Goal: Information Seeking & Learning: Learn about a topic

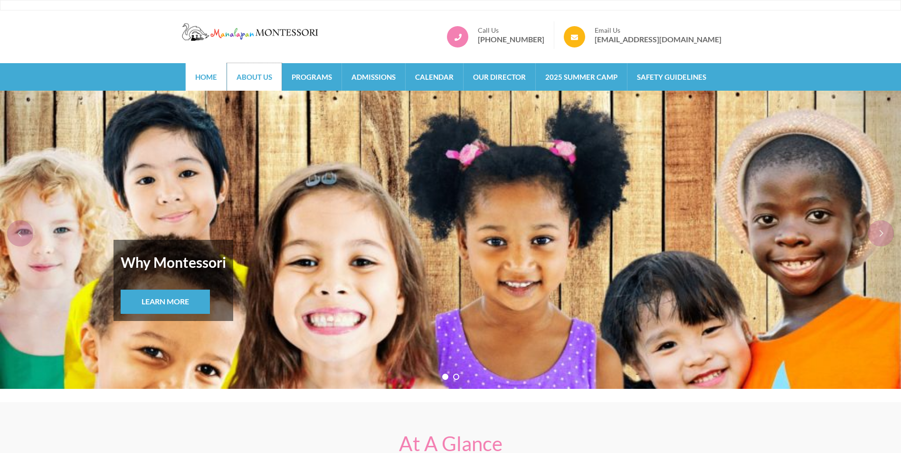
click at [278, 84] on link "About Us" at bounding box center [254, 77] width 55 height 28
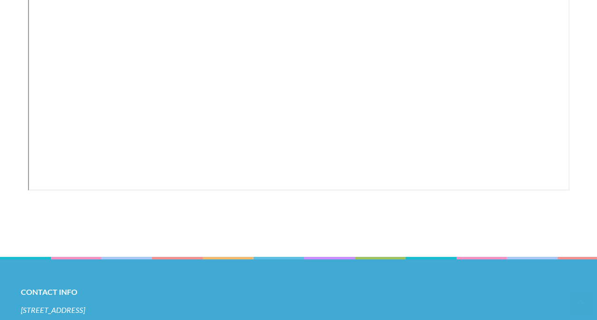
scroll to position [316, 0]
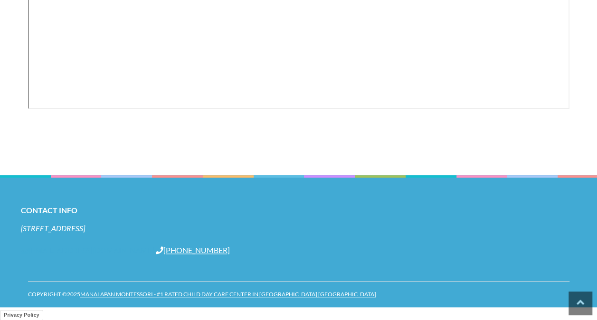
click at [125, 247] on link "[EMAIL_ADDRESS][DOMAIN_NAME]" at bounding box center [87, 249] width 133 height 9
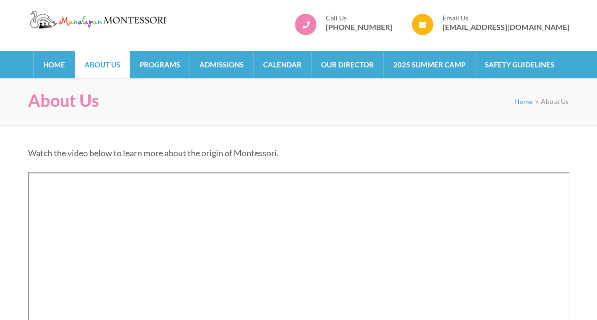
scroll to position [0, 0]
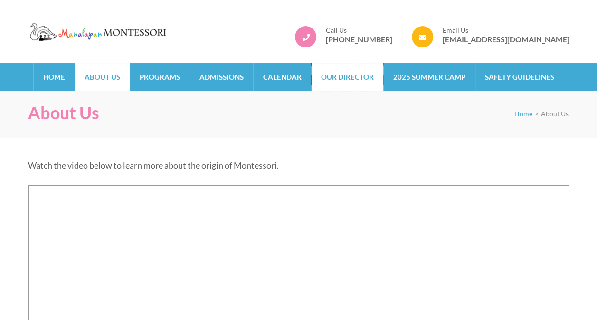
click at [375, 79] on link "Our Director" at bounding box center [347, 77] width 72 height 28
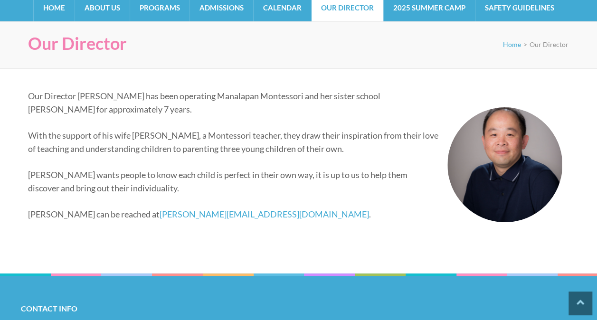
scroll to position [25, 0]
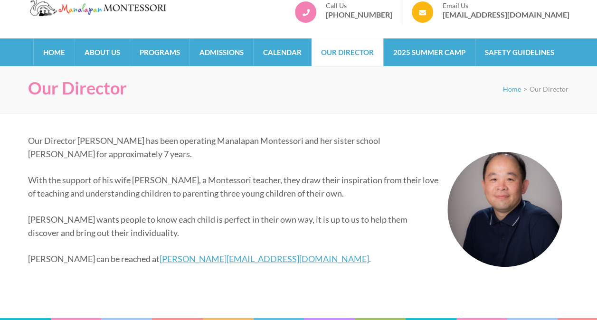
click at [204, 262] on link "alex@manalapanmontessori.com" at bounding box center [264, 259] width 209 height 10
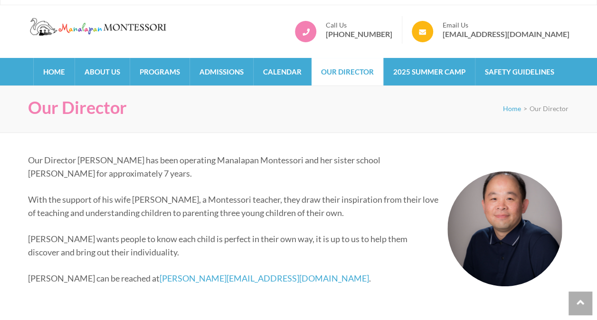
scroll to position [0, 0]
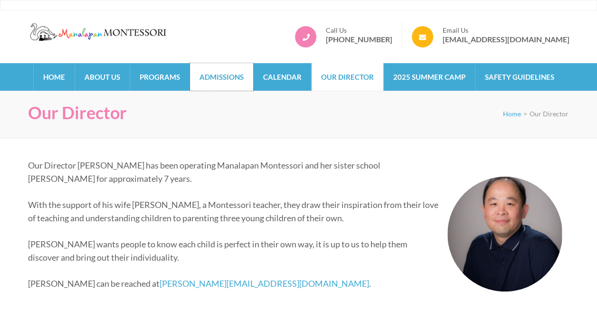
click at [237, 82] on link "Admissions" at bounding box center [221, 77] width 63 height 28
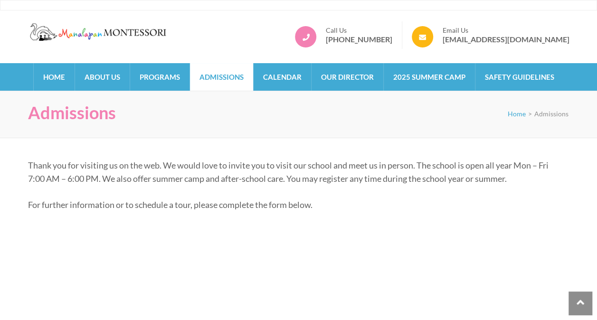
drag, startPoint x: 214, startPoint y: 147, endPoint x: 208, endPoint y: -35, distance: 181.9
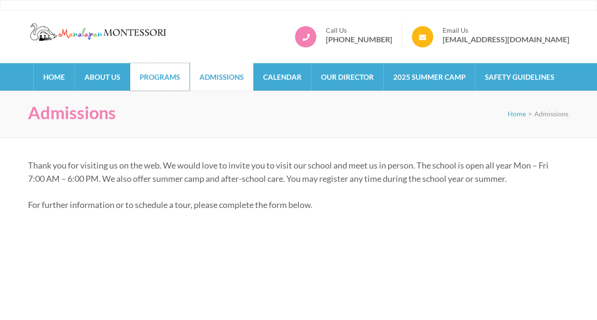
click at [170, 71] on link "Programs" at bounding box center [159, 77] width 59 height 28
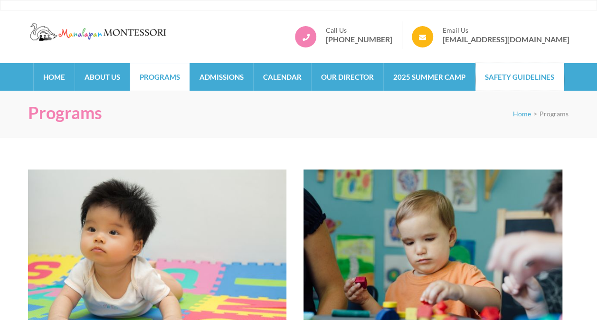
click at [526, 70] on link "Safety Guidelines" at bounding box center [519, 77] width 88 height 28
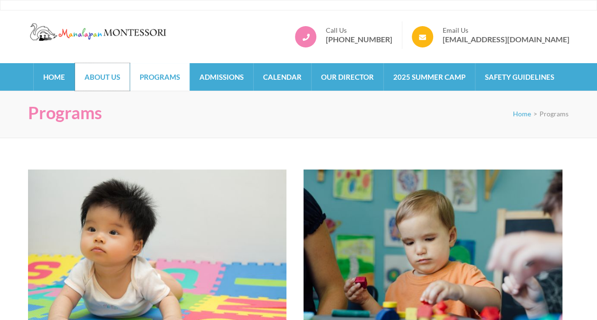
click at [125, 73] on link "About Us" at bounding box center [102, 77] width 55 height 28
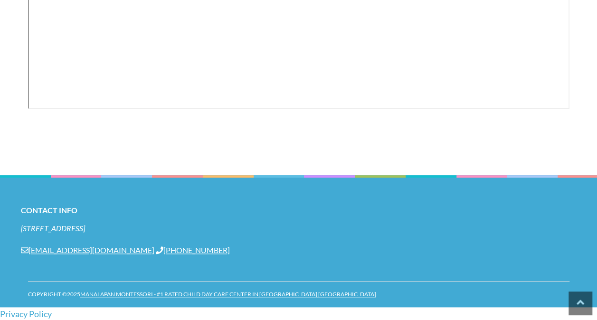
scroll to position [31, 0]
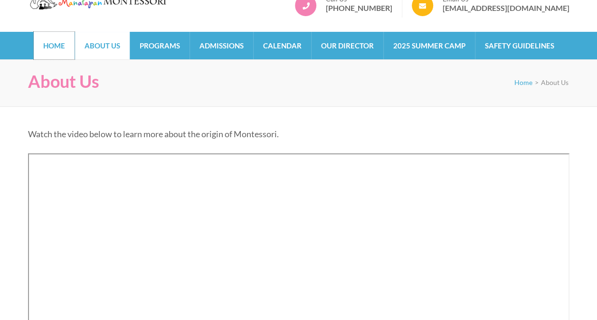
click at [63, 45] on link "Home" at bounding box center [54, 46] width 41 height 28
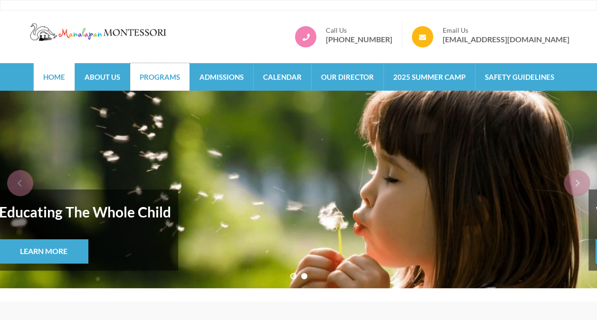
click at [182, 82] on link "Programs" at bounding box center [159, 77] width 59 height 28
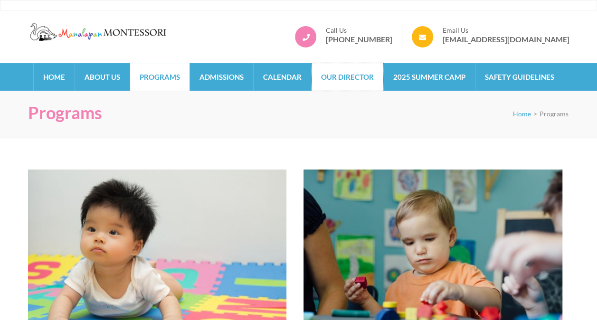
click at [325, 75] on link "Our Director" at bounding box center [347, 77] width 72 height 28
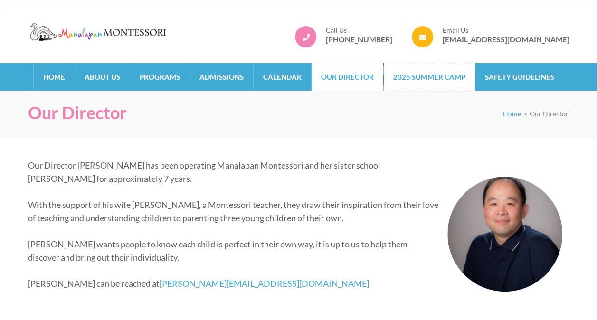
click at [433, 68] on link "2025 Summer Camp" at bounding box center [429, 77] width 91 height 28
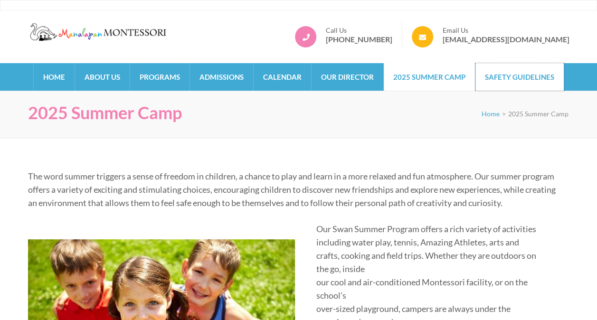
click at [512, 85] on link "Safety Guidelines" at bounding box center [519, 77] width 88 height 28
